Goal: Information Seeking & Learning: Learn about a topic

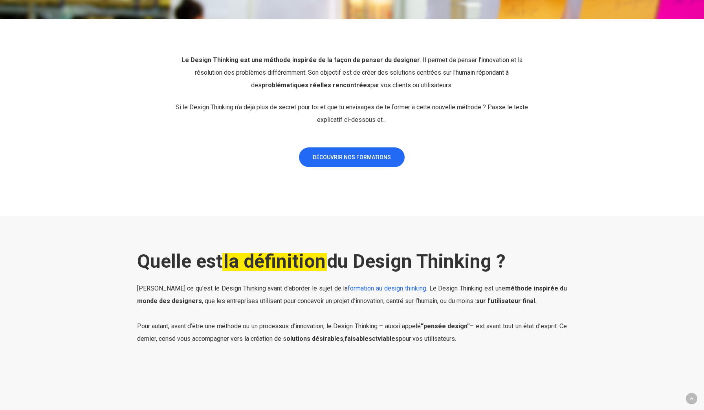
scroll to position [312, 0]
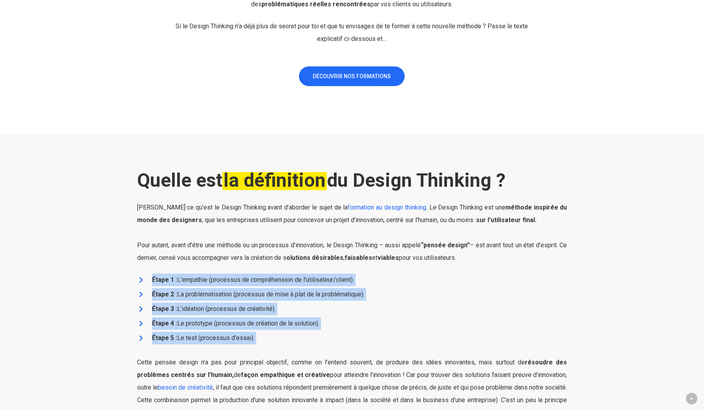
drag, startPoint x: 203, startPoint y: 269, endPoint x: 259, endPoint y: 349, distance: 97.7
click at [259, 349] on div "Quelle est la définition du Design Thinking ? Définissons ce qu’est le Design T…" at bounding box center [352, 306] width 430 height 275
click at [258, 318] on li "Étape 4 : Le prototype (processus de création de la solution)." at bounding box center [352, 323] width 430 height 13
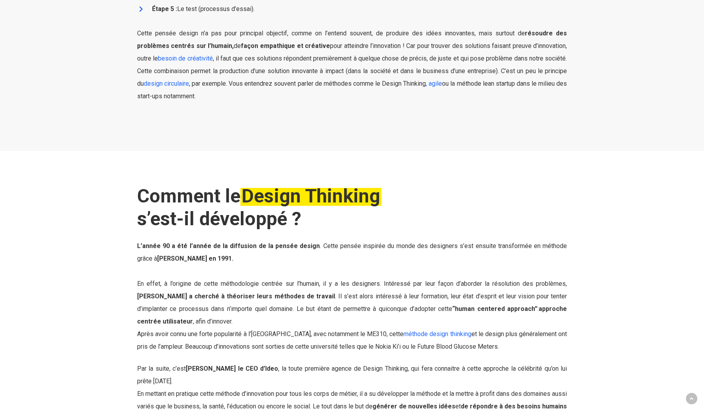
scroll to position [656, 0]
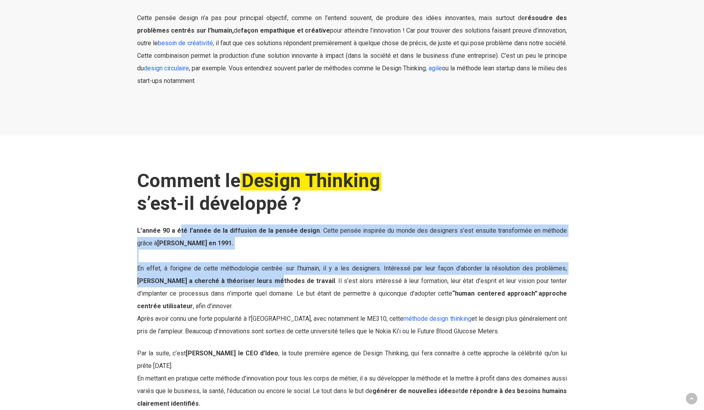
drag, startPoint x: 178, startPoint y: 233, endPoint x: 247, endPoint y: 275, distance: 80.6
click at [247, 281] on p "L’année 90 a été l’année de la diffusion de la pensée design . Cette pensée ins…" at bounding box center [352, 285] width 430 height 123
click at [239, 245] on p "L’année 90 a été l’année de la diffusion de la pensée design . Cette pensée ins…" at bounding box center [352, 285] width 430 height 123
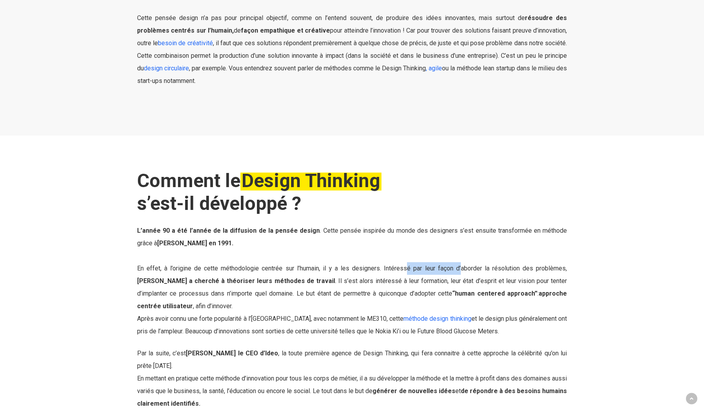
drag, startPoint x: 397, startPoint y: 267, endPoint x: 446, endPoint y: 267, distance: 49.1
click at [446, 267] on span "En effet, à l’origine de cette méthodologie centrée sur l’humain, il y a les de…" at bounding box center [352, 286] width 430 height 45
click at [414, 268] on span "En effet, à l’origine de cette méthodologie centrée sur l’humain, il y a les de…" at bounding box center [352, 286] width 430 height 45
click at [395, 248] on p "L’année 90 a été l’année de la diffusion de la pensée design . Cette pensée ins…" at bounding box center [352, 285] width 430 height 123
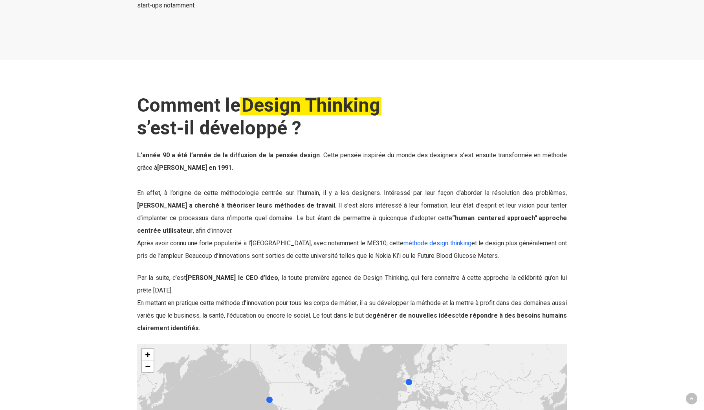
scroll to position [846, 0]
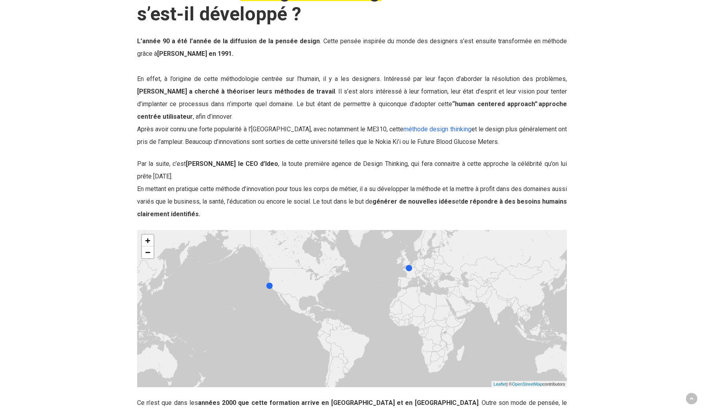
click at [408, 267] on div at bounding box center [409, 268] width 6 height 6
click at [268, 285] on div at bounding box center [269, 286] width 6 height 6
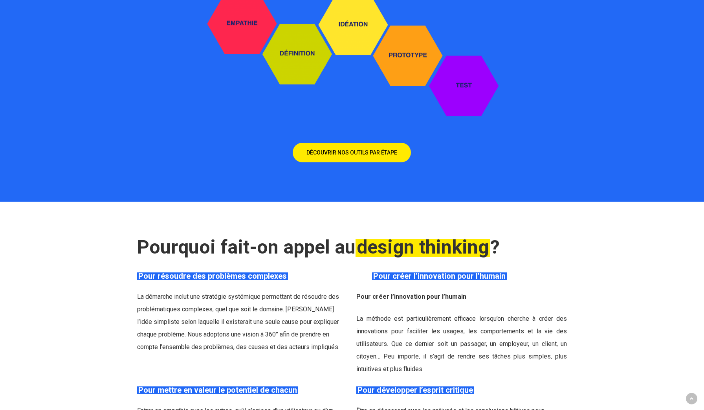
scroll to position [1478, 0]
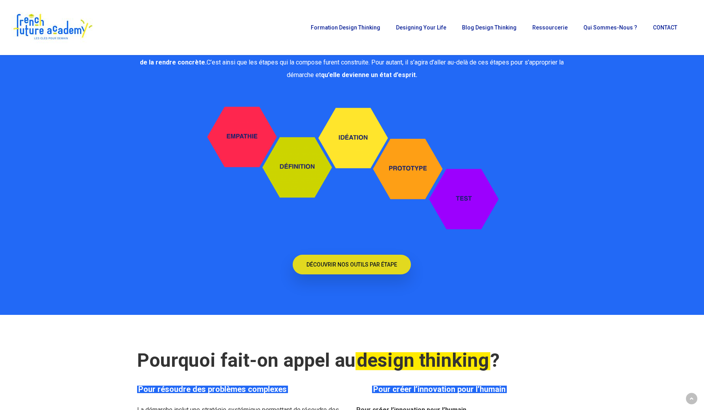
click at [335, 257] on link "DÉCOUVRIR NOS OUTILS PAR ÉTAPE" at bounding box center [352, 265] width 118 height 20
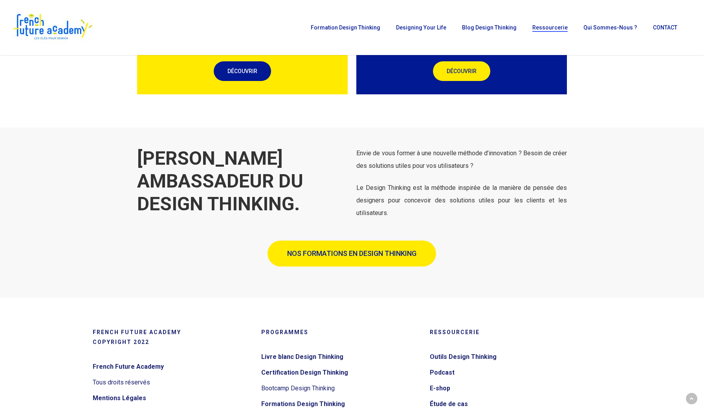
scroll to position [871, 0]
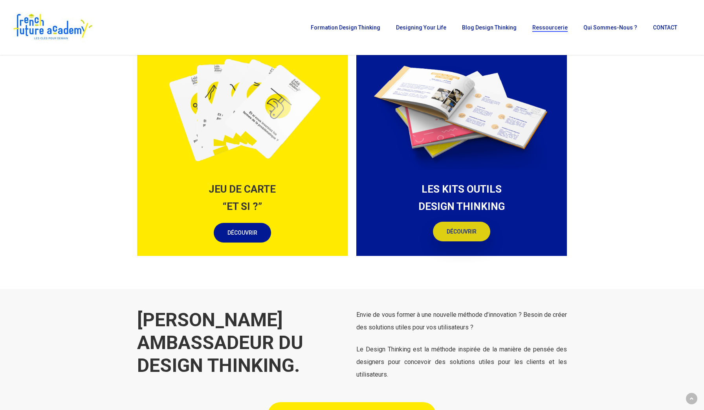
click at [458, 241] on link "DÉCOUVRIR" at bounding box center [461, 232] width 57 height 20
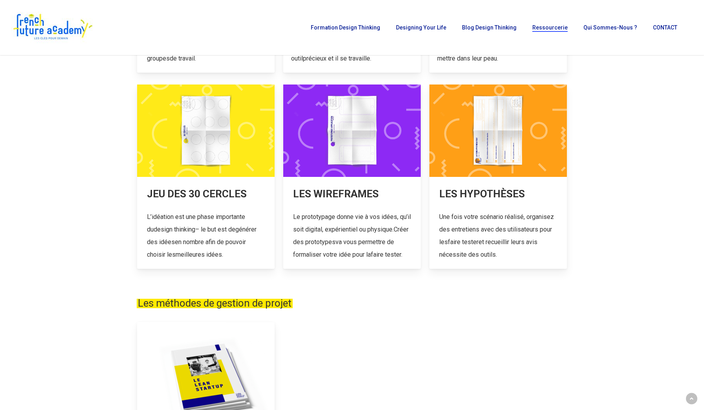
scroll to position [0, 0]
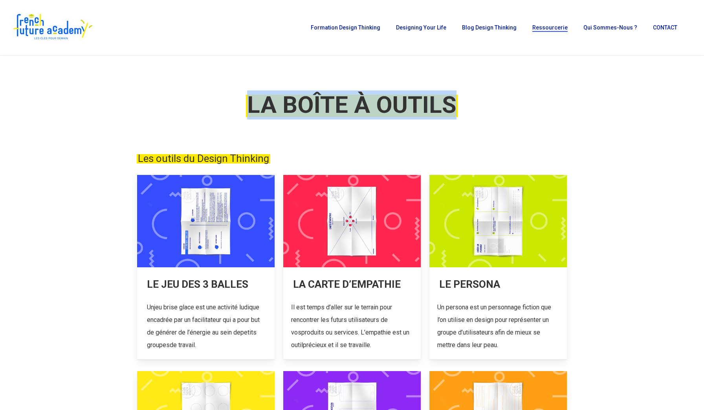
drag, startPoint x: 252, startPoint y: 100, endPoint x: 497, endPoint y: 117, distance: 246.2
click at [491, 119] on div "LA BOÎTE À OUTILS" at bounding box center [352, 106] width 439 height 32
click at [497, 117] on h1 "LA BOÎTE À OUTILS" at bounding box center [352, 104] width 430 height 29
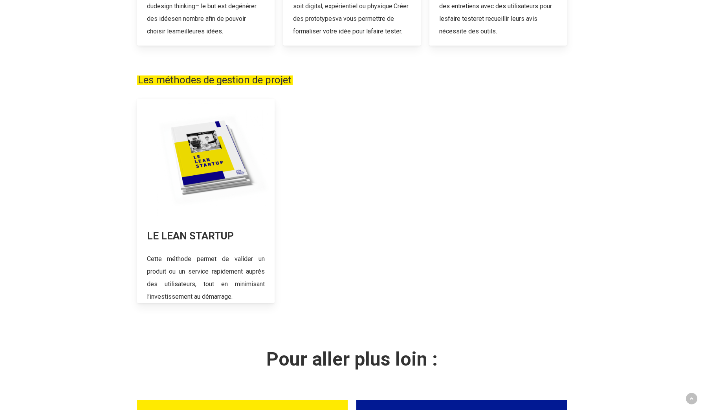
scroll to position [520, 0]
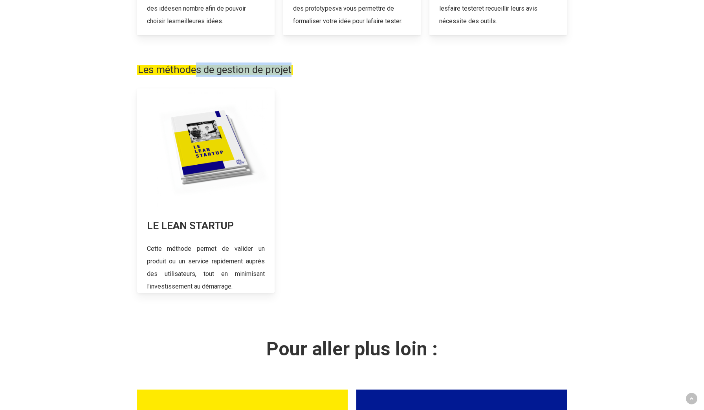
drag, startPoint x: 370, startPoint y: 91, endPoint x: 512, endPoint y: 107, distance: 142.8
click at [512, 107] on div "Les outils du Design Thinking LE JEU DES 3 BALLES Un jeu brise glace est une ac…" at bounding box center [352, 130] width 430 height 999
click at [509, 115] on div "LE LEAN STARTUP Cette méthode permet de valider un produit ou un service rapide…" at bounding box center [352, 194] width 439 height 212
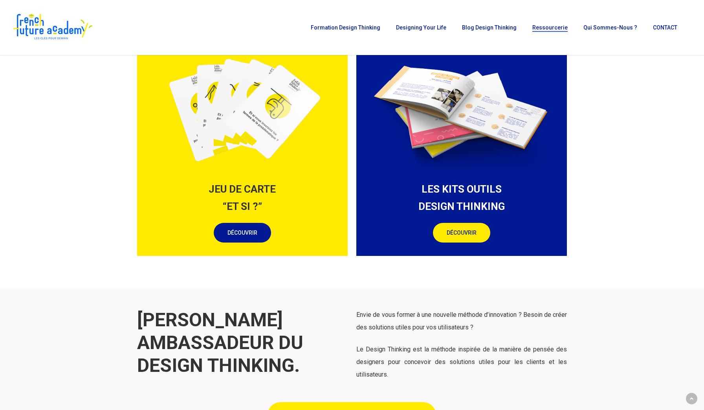
scroll to position [799, 0]
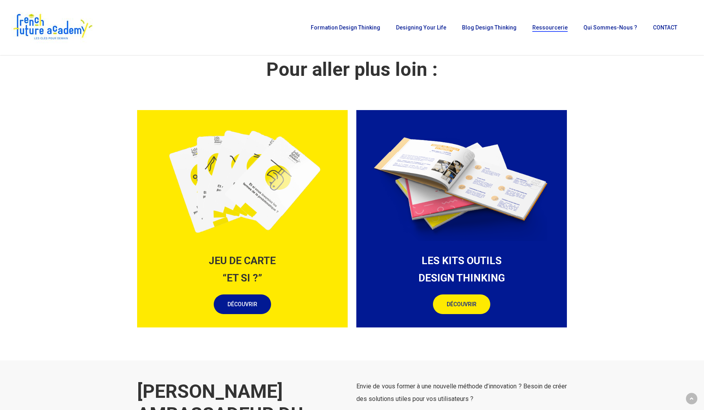
click at [285, 170] on img at bounding box center [242, 183] width 191 height 127
click at [247, 307] on span "DÉCOUVRIR" at bounding box center [243, 303] width 30 height 8
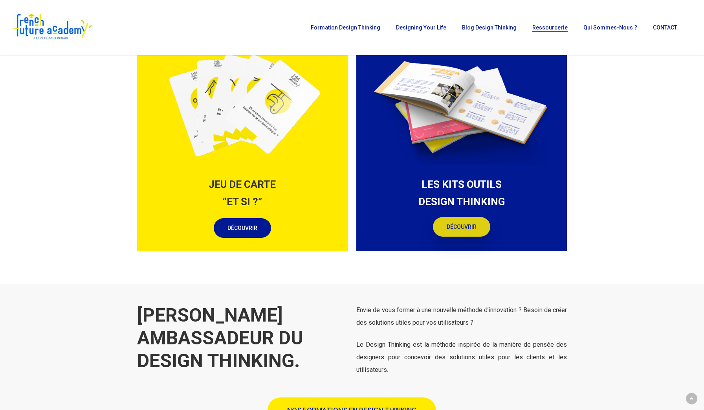
click at [455, 237] on link "DÉCOUVRIR" at bounding box center [461, 227] width 57 height 20
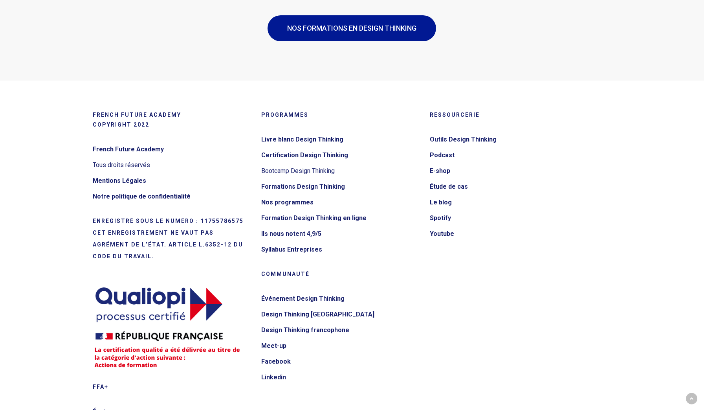
scroll to position [2107, 0]
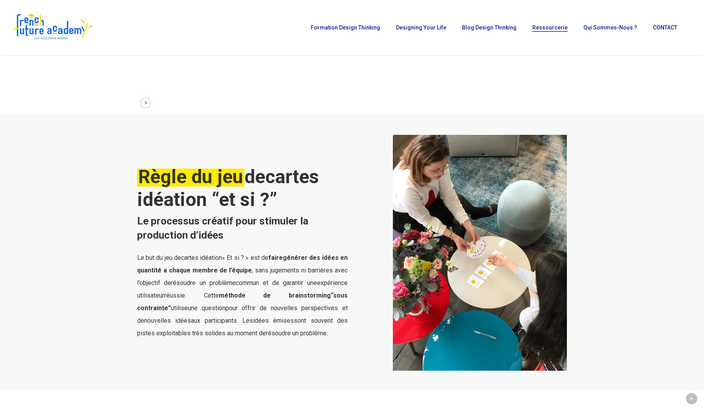
scroll to position [224, 0]
